Goal: Transaction & Acquisition: Purchase product/service

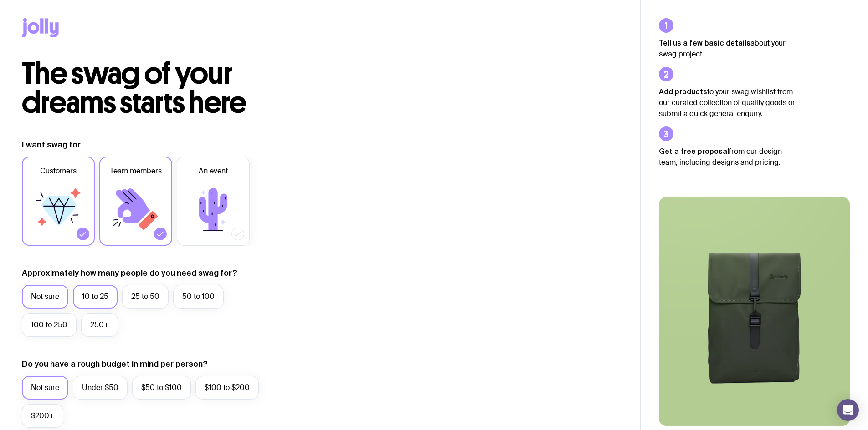
click at [95, 295] on label "10 to 25" at bounding box center [95, 297] width 45 height 24
click at [0, 0] on input "10 to 25" at bounding box center [0, 0] width 0 height 0
click at [52, 30] on icon at bounding box center [54, 29] width 9 height 15
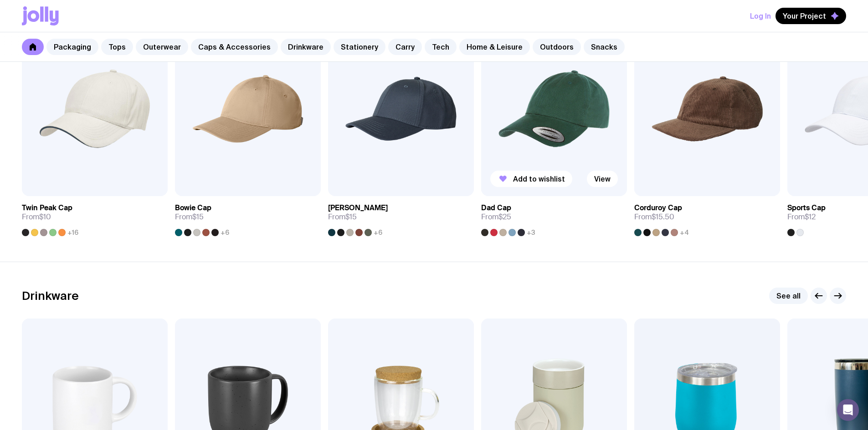
scroll to position [957, 0]
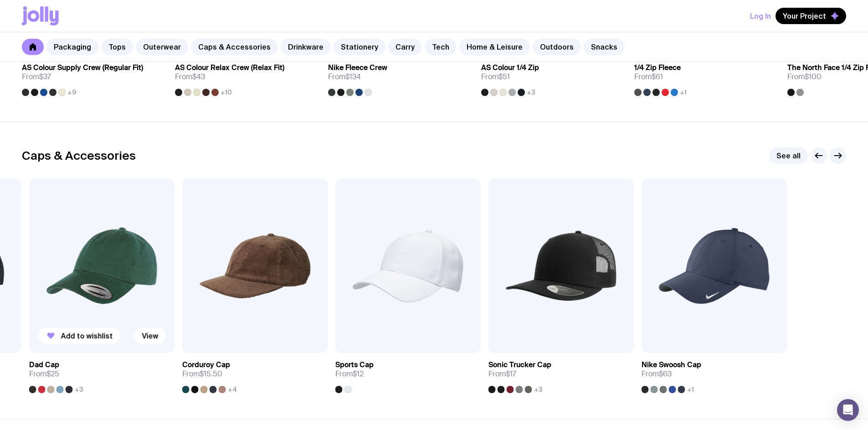
drag, startPoint x: 732, startPoint y: 307, endPoint x: 128, endPoint y: 309, distance: 604.0
click at [223, 315] on img at bounding box center [255, 266] width 146 height 175
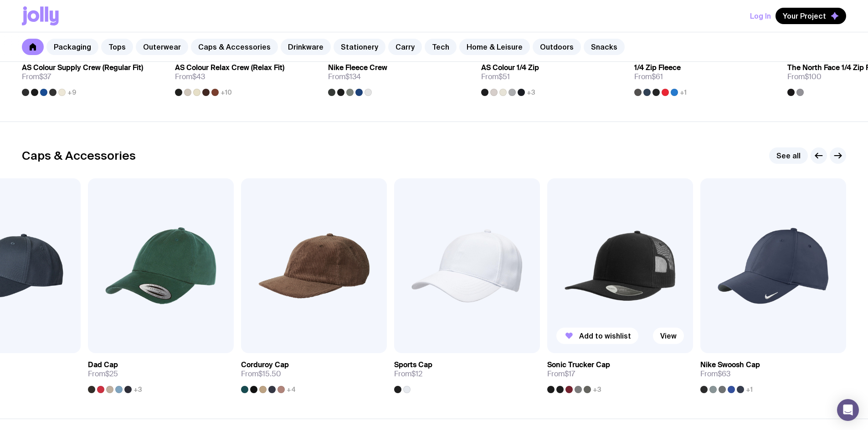
drag, startPoint x: 823, startPoint y: 295, endPoint x: 677, endPoint y: 298, distance: 145.3
click at [678, 298] on div "Caps & Accessories See all Add to wishlist View [GEOGRAPHIC_DATA] Cap From $10 …" at bounding box center [434, 271] width 868 height 246
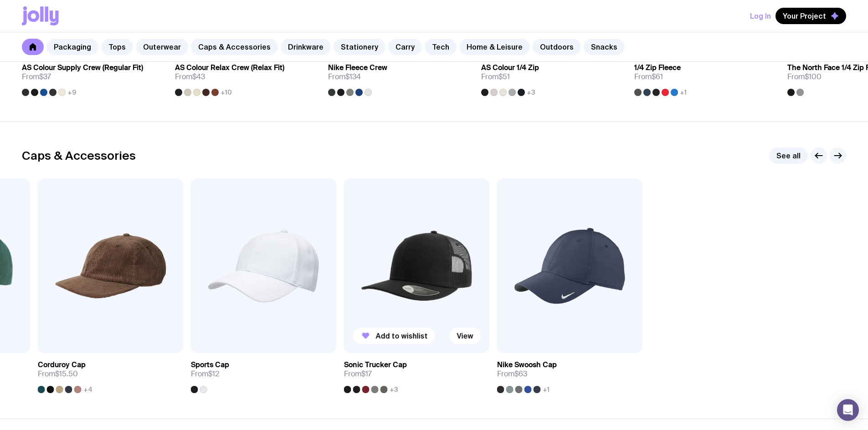
drag, startPoint x: 777, startPoint y: 309, endPoint x: 435, endPoint y: 331, distance: 342.8
click at [435, 331] on div "Add to wishlist View Twin Peak Cap From $10 +16 Add to wishlist View Bowie Cap …" at bounding box center [434, 286] width 824 height 215
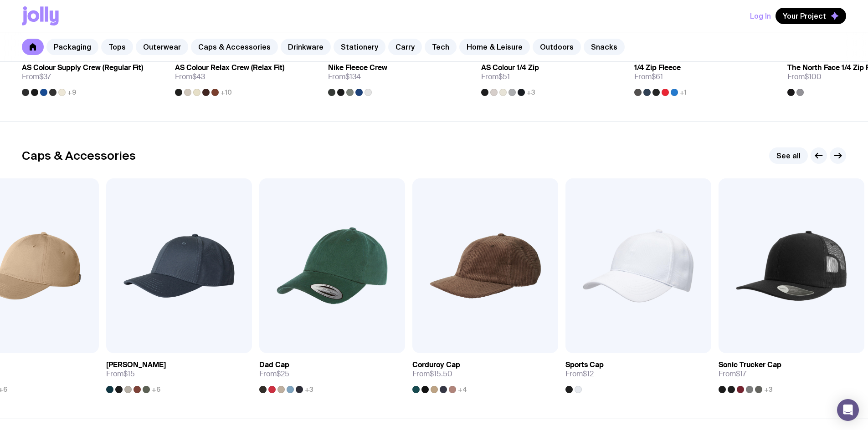
drag, startPoint x: 204, startPoint y: 312, endPoint x: 874, endPoint y: 289, distance: 670.9
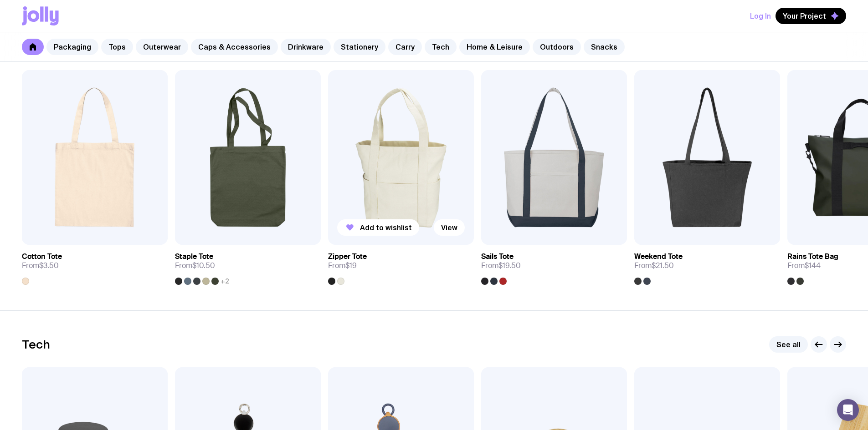
scroll to position [2141, 0]
